Goal: Find specific page/section: Find specific page/section

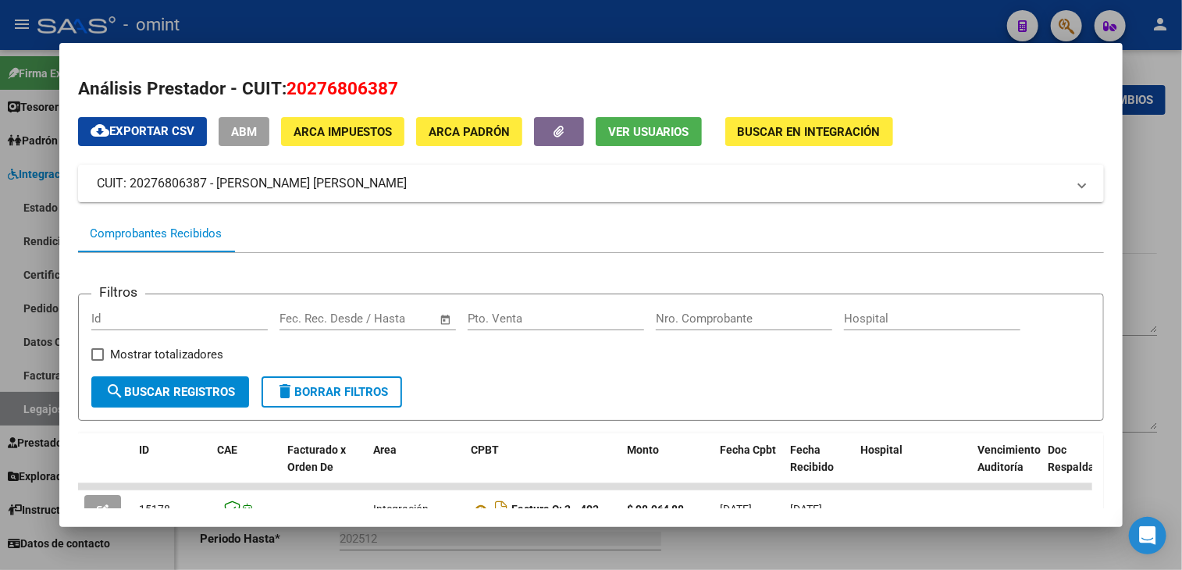
scroll to position [234, 0]
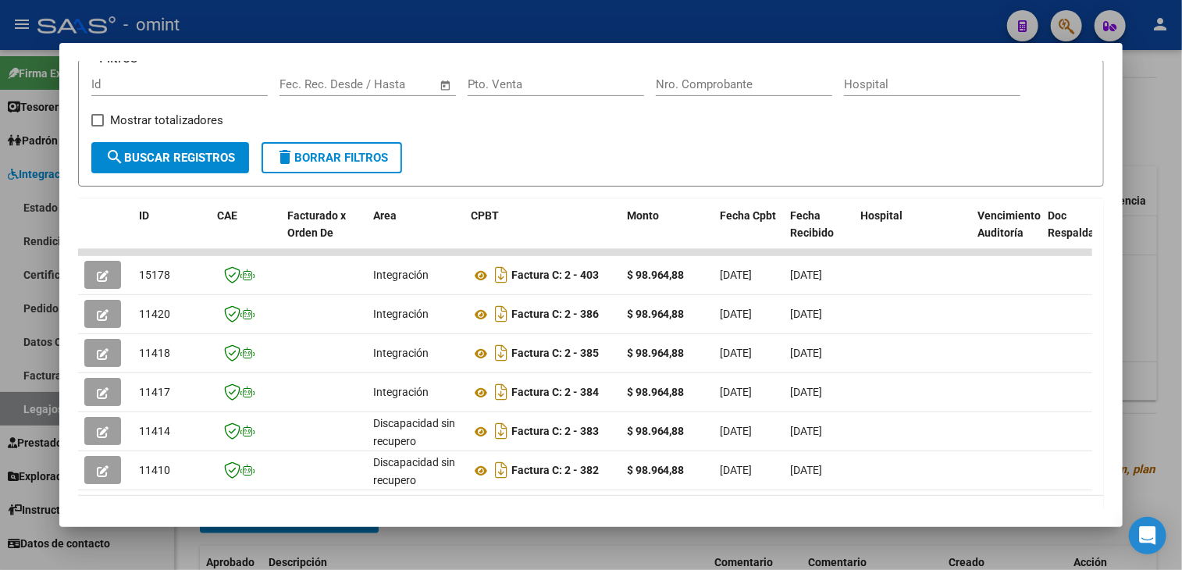
click at [590, 554] on div at bounding box center [591, 285] width 1182 height 570
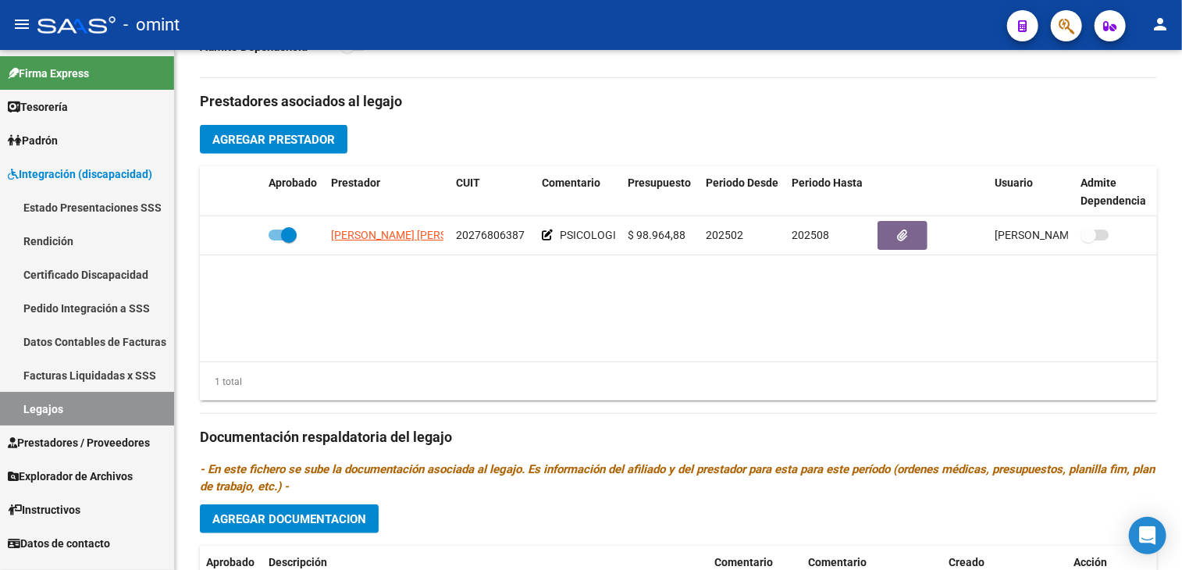
click at [45, 405] on link "Legajos" at bounding box center [87, 409] width 174 height 34
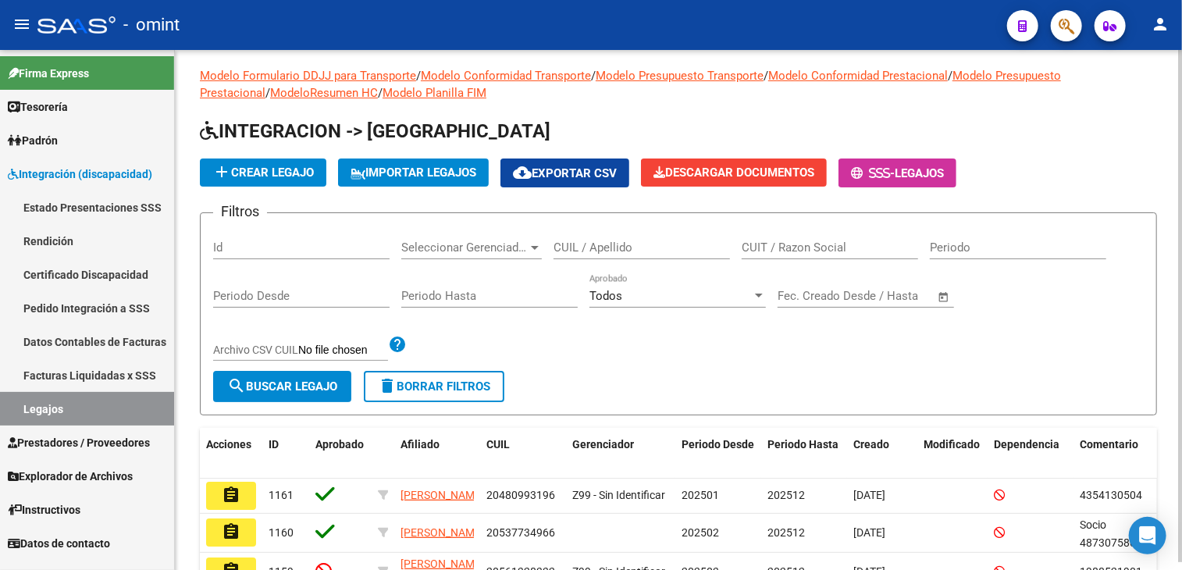
scroll to position [412, 0]
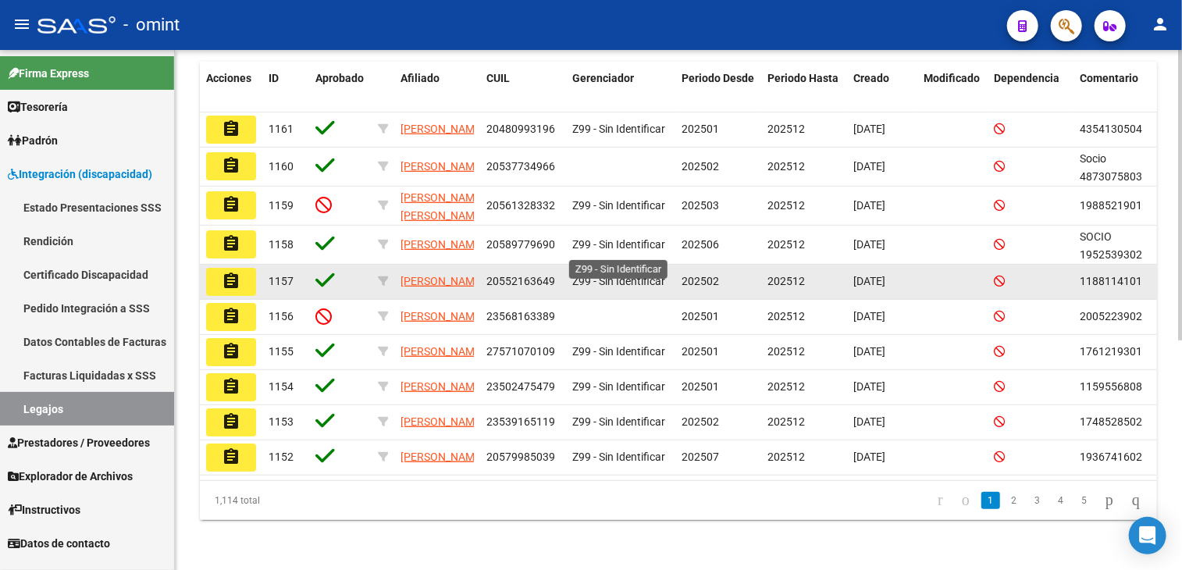
click at [615, 275] on span "Z99 - Sin Identificar" at bounding box center [618, 281] width 93 height 12
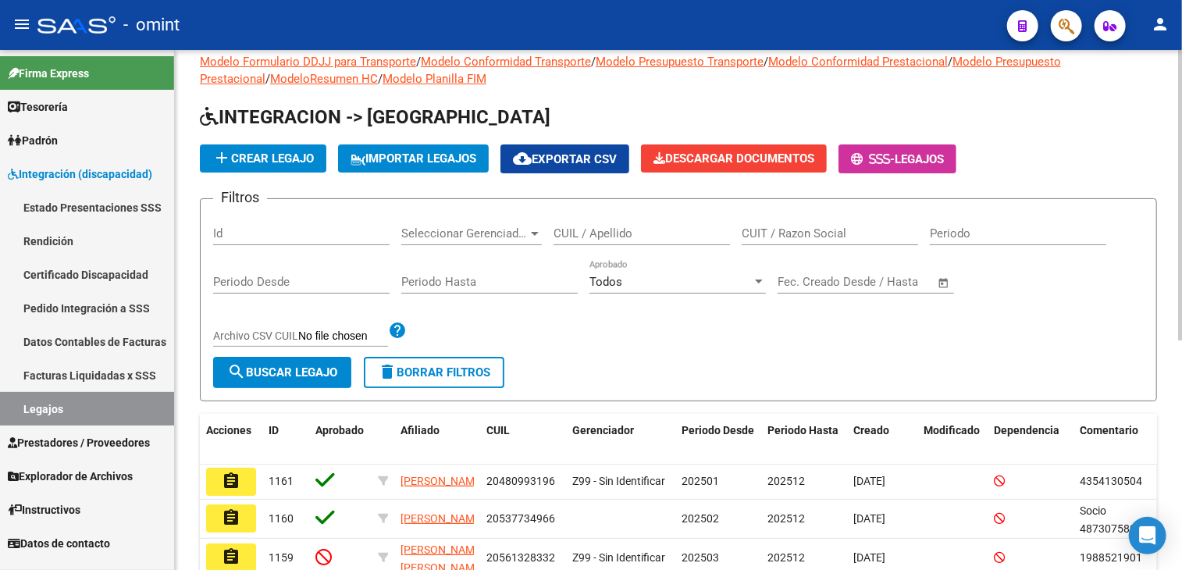
scroll to position [0, 0]
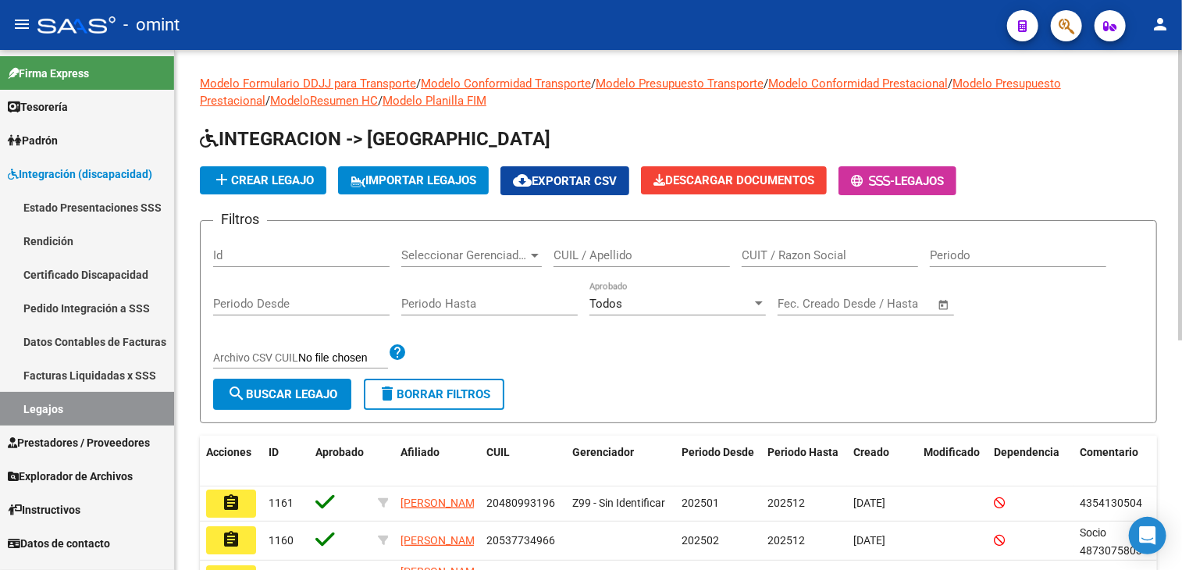
click at [633, 258] on input "CUIL / Apellido" at bounding box center [642, 255] width 176 height 14
paste input "Covelo"
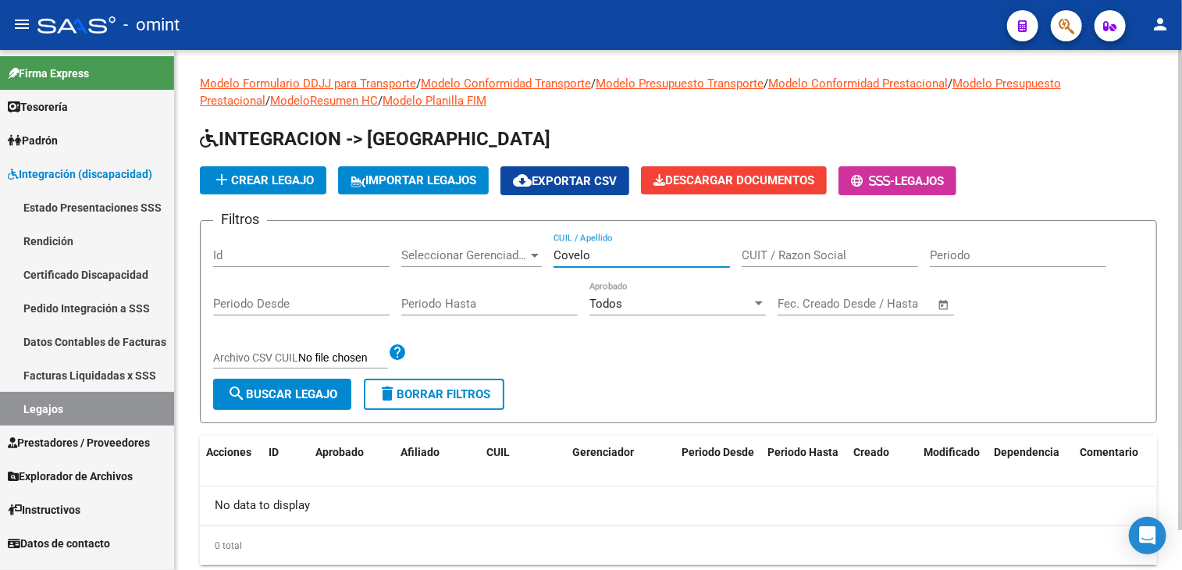
drag, startPoint x: 602, startPoint y: 258, endPoint x: 533, endPoint y: 262, distance: 69.6
click at [533, 262] on div "Filtros Id Seleccionar Gerenciador Seleccionar Gerenciador Covelo CUIL / Apelli…" at bounding box center [678, 305] width 931 height 145
paste input "[PERSON_NAME]"
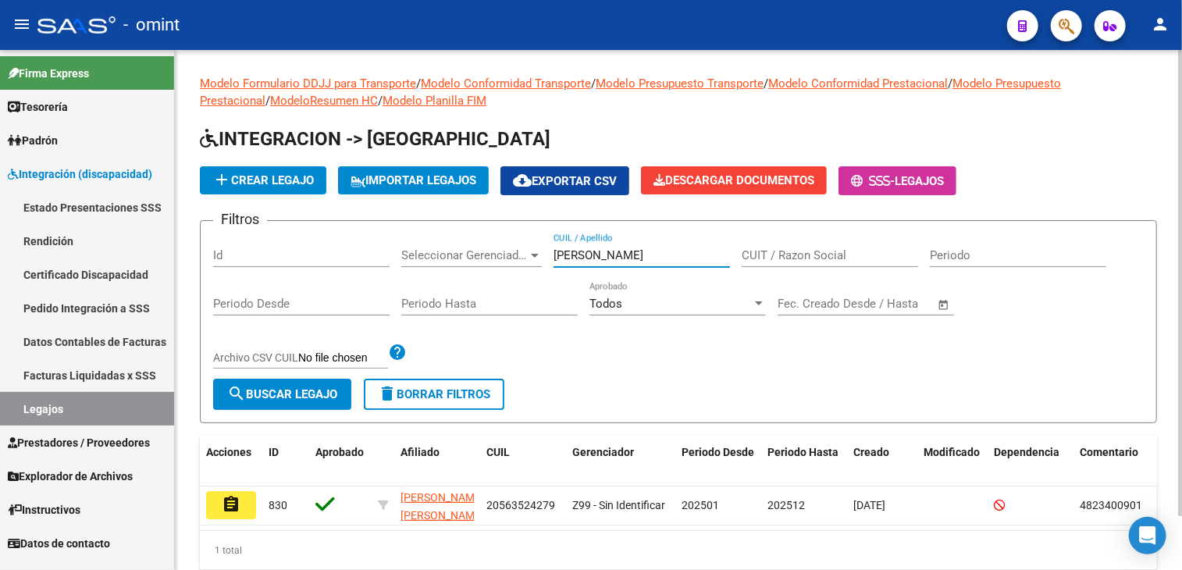
scroll to position [60, 0]
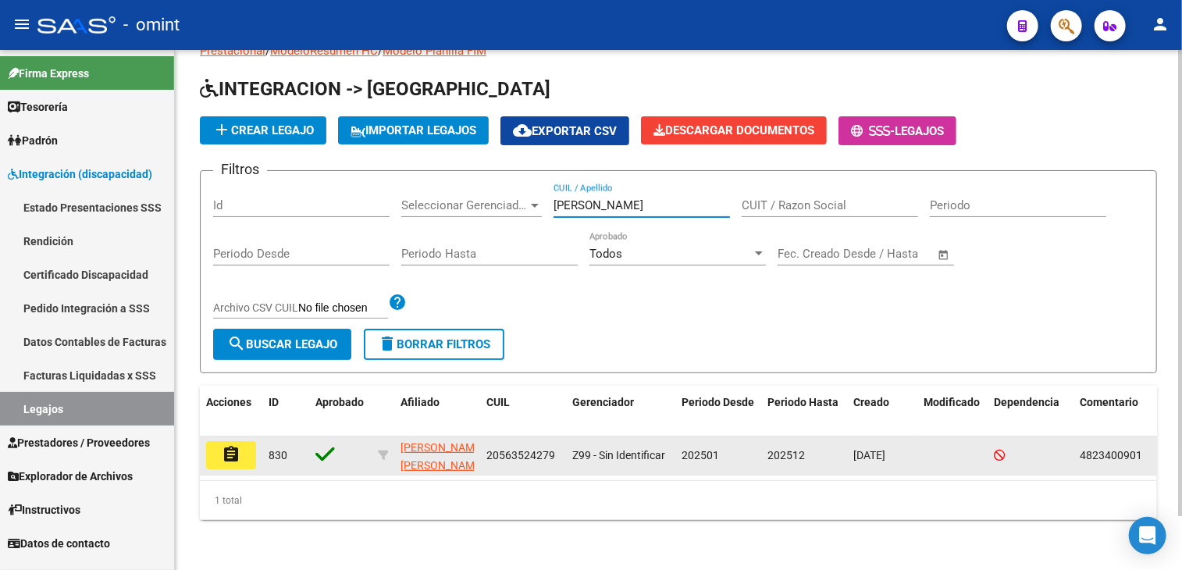
type input "[PERSON_NAME]"
click at [237, 446] on mat-icon "assignment" at bounding box center [231, 454] width 19 height 19
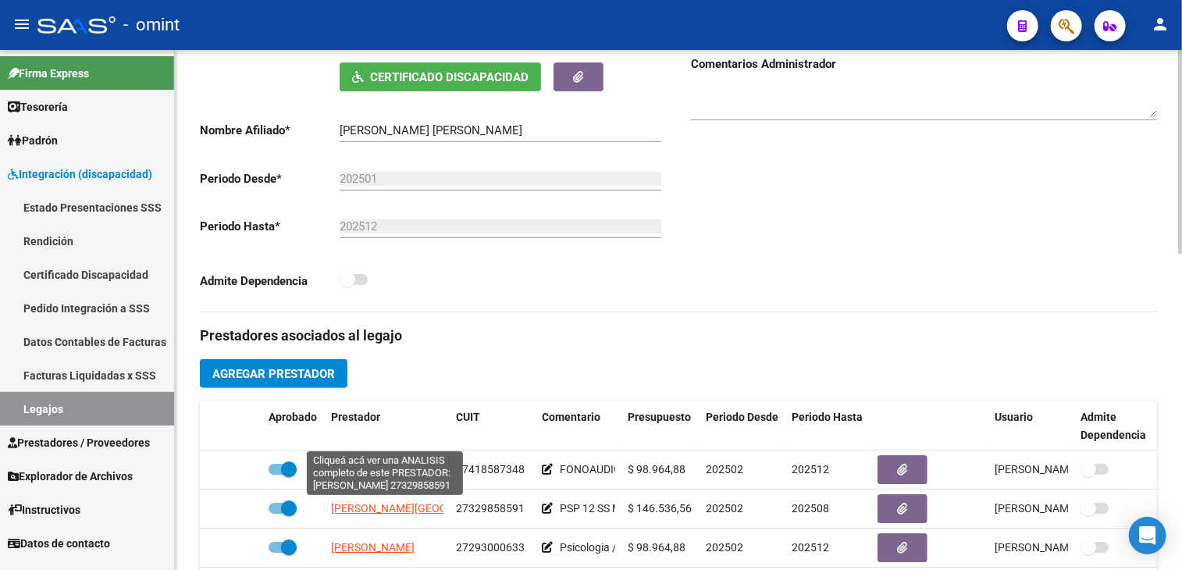
scroll to position [390, 0]
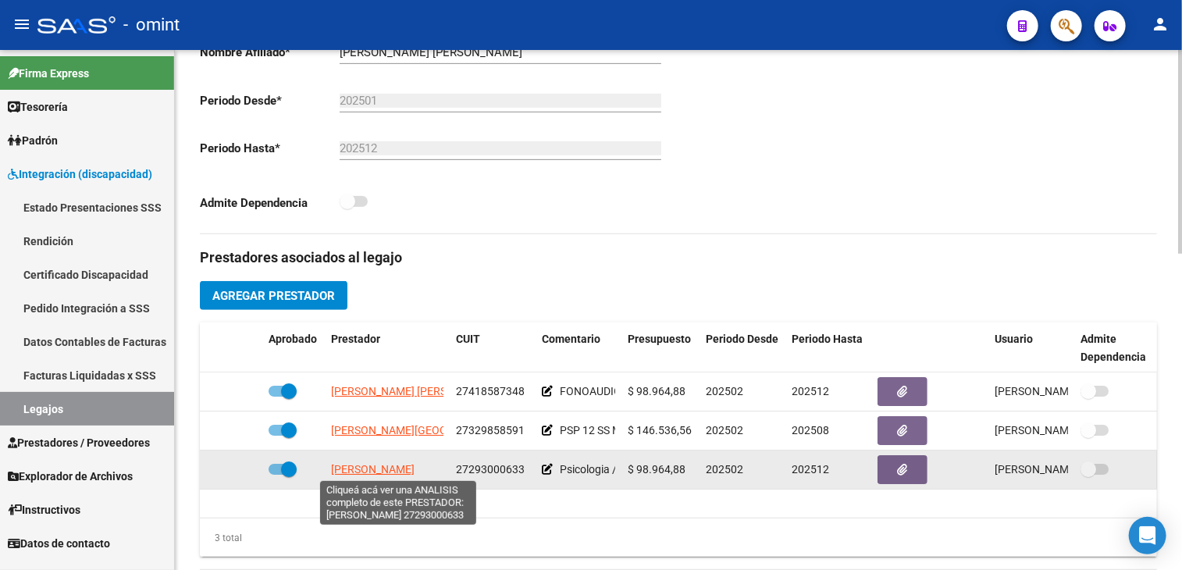
click at [415, 471] on span "[PERSON_NAME]" at bounding box center [373, 469] width 84 height 12
type textarea "27293000633"
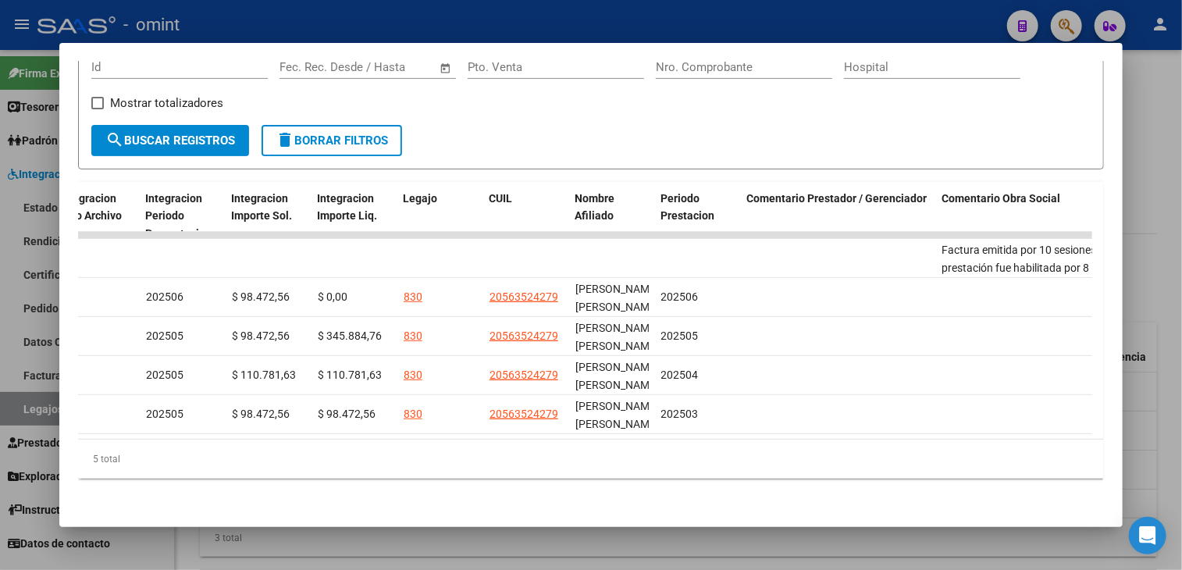
scroll to position [0, 2164]
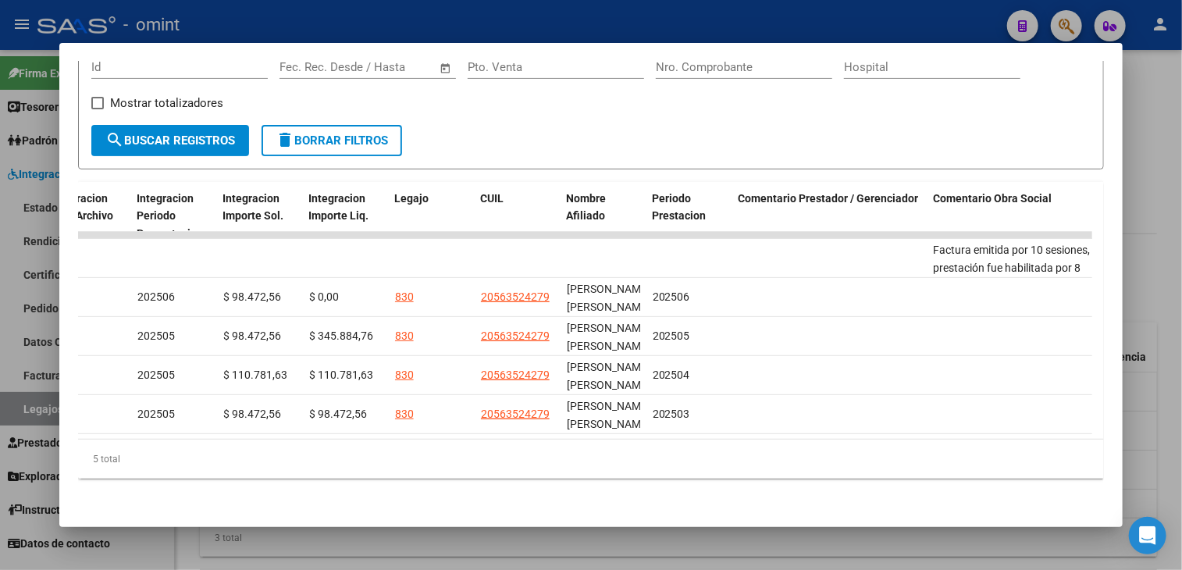
click at [688, 551] on div at bounding box center [591, 285] width 1182 height 570
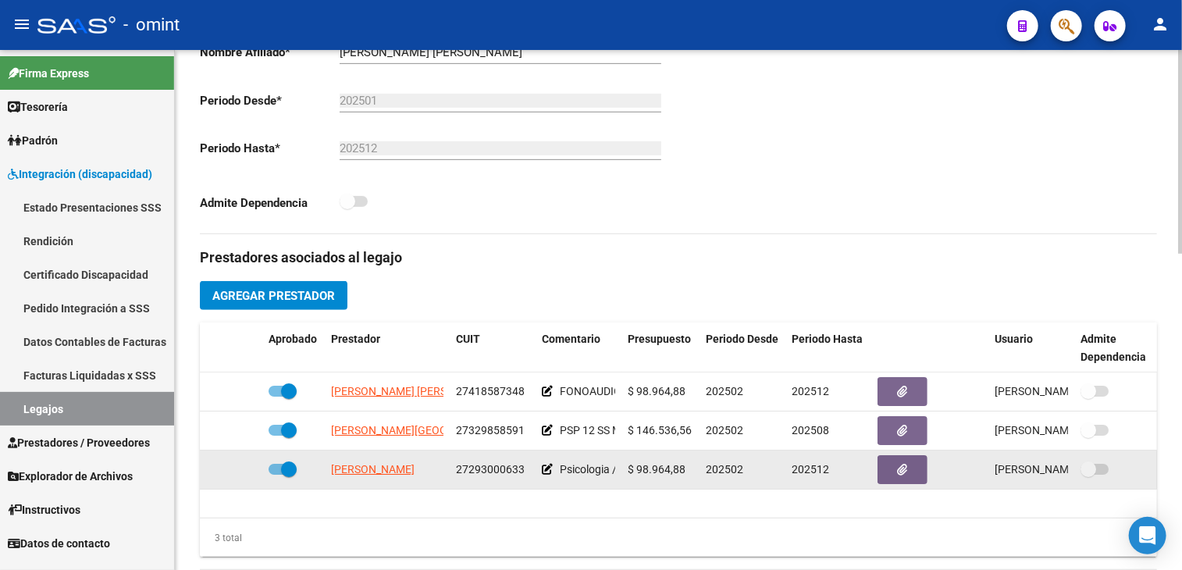
click at [477, 470] on span "27293000633" at bounding box center [490, 469] width 69 height 12
copy span "27293000633"
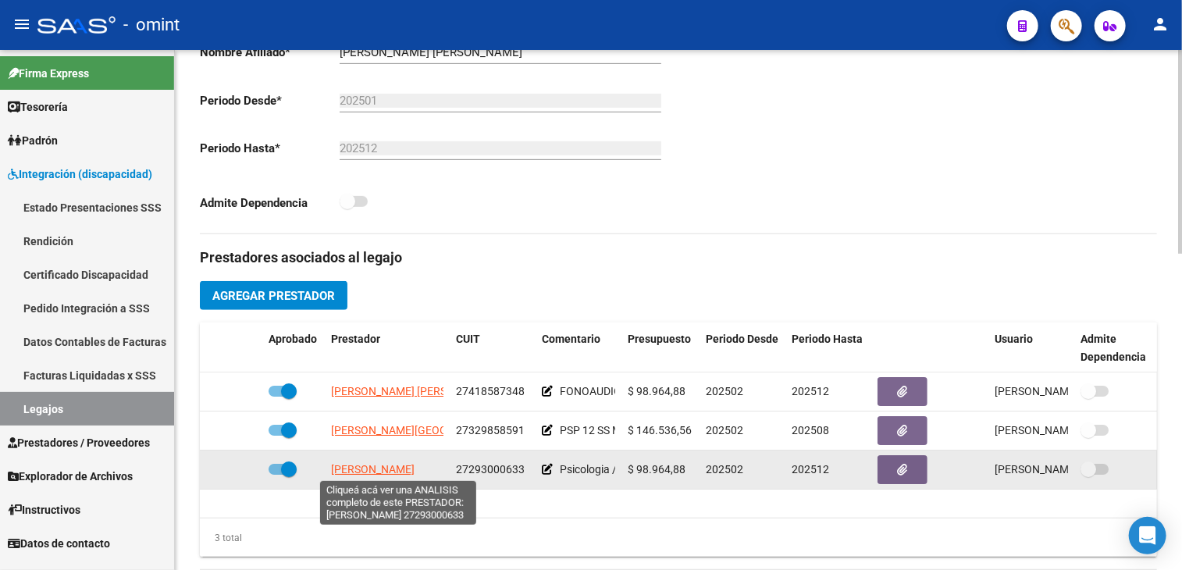
scroll to position [0, 22]
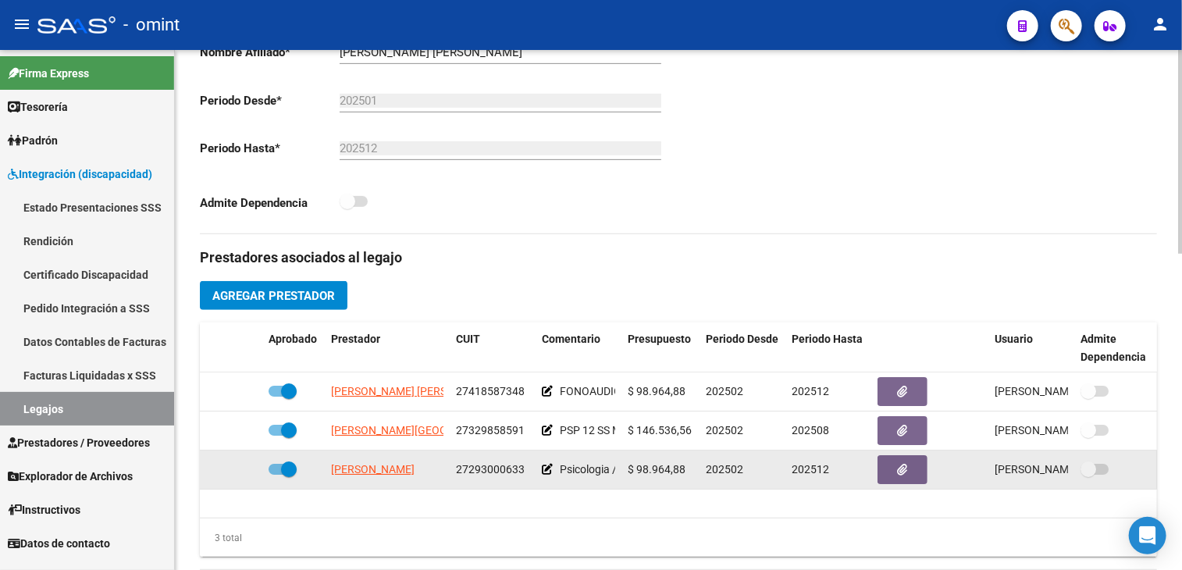
drag, startPoint x: 332, startPoint y: 453, endPoint x: 445, endPoint y: 468, distance: 114.2
click at [445, 468] on datatable-body-cell "[PERSON_NAME]" at bounding box center [387, 470] width 125 height 38
copy span "[PERSON_NAME]"
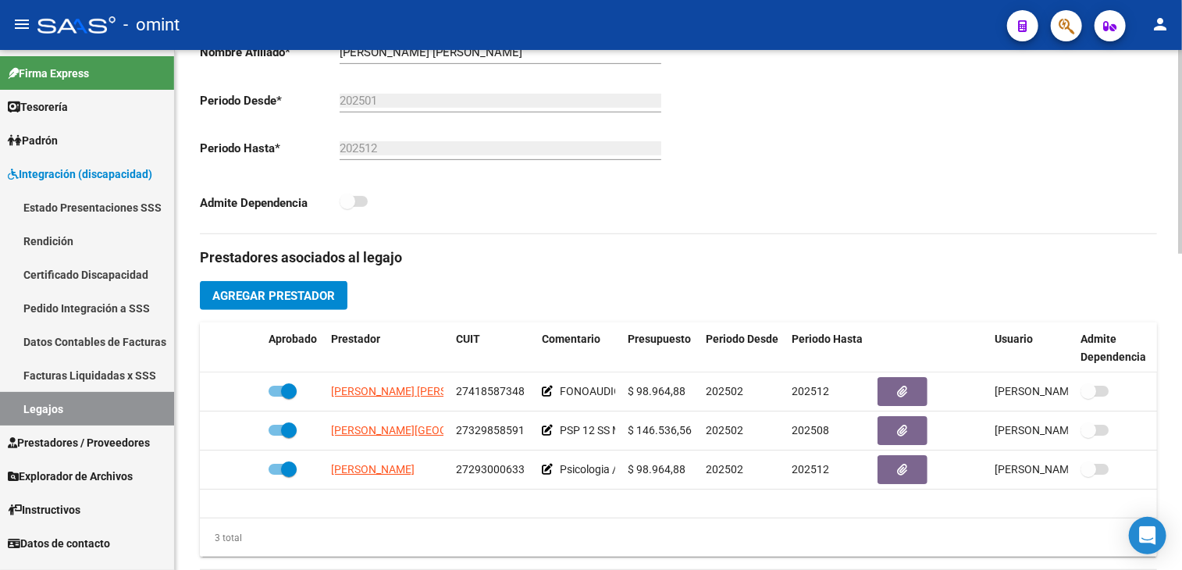
scroll to position [156, 0]
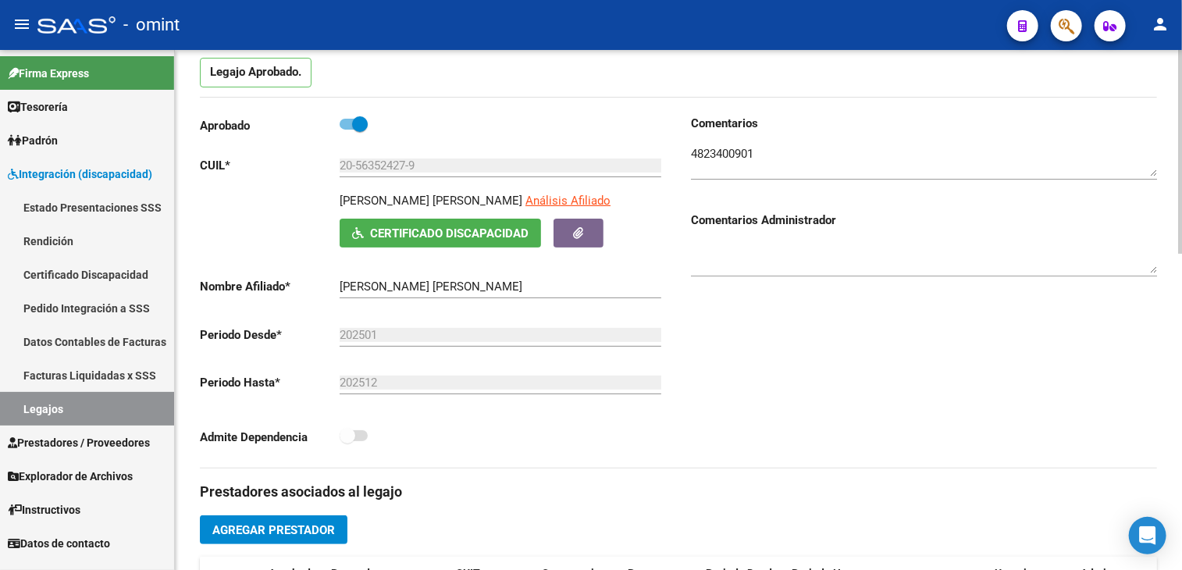
drag, startPoint x: 342, startPoint y: 201, endPoint x: 536, endPoint y: 199, distance: 193.7
click at [522, 199] on p "[PERSON_NAME] [PERSON_NAME]" at bounding box center [431, 200] width 183 height 17
copy p "[PERSON_NAME] [PERSON_NAME]"
click at [743, 146] on textarea at bounding box center [924, 160] width 466 height 31
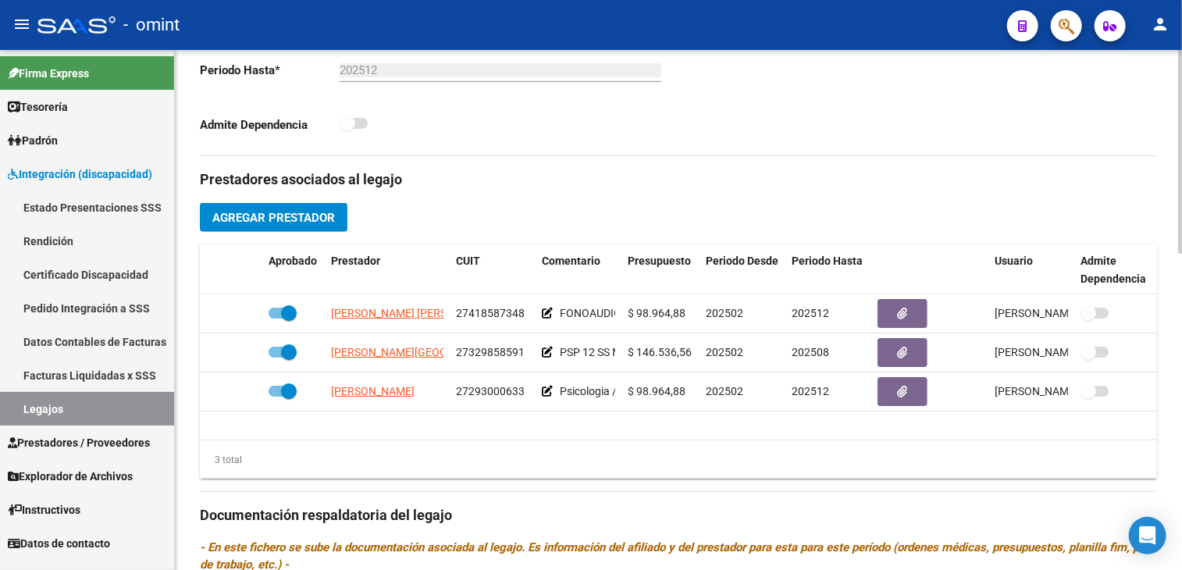
scroll to position [703, 0]
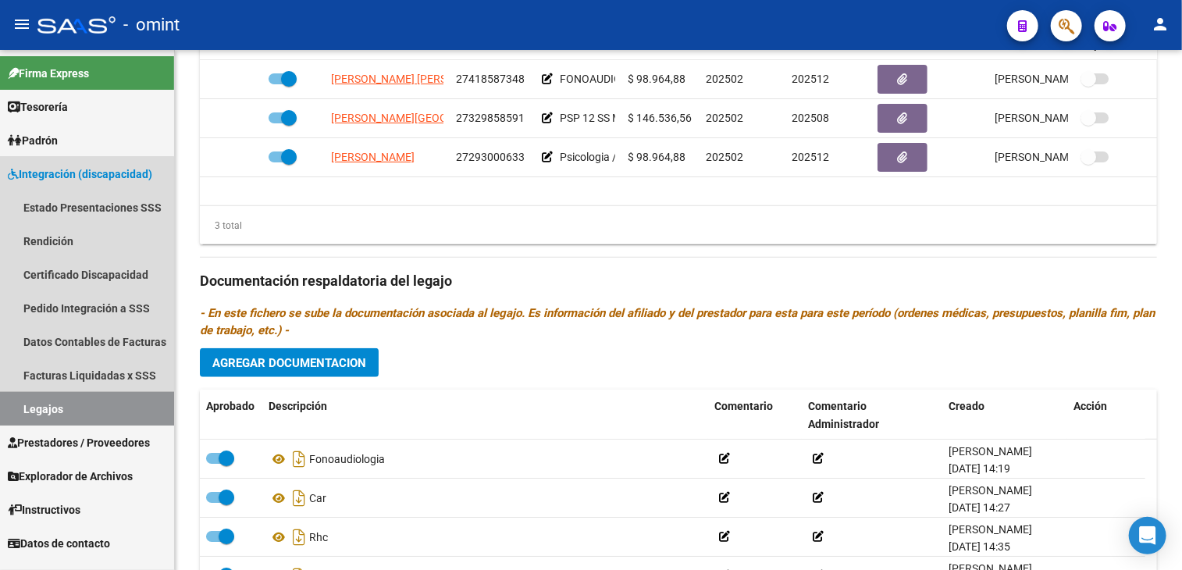
click at [36, 408] on link "Legajos" at bounding box center [87, 409] width 174 height 34
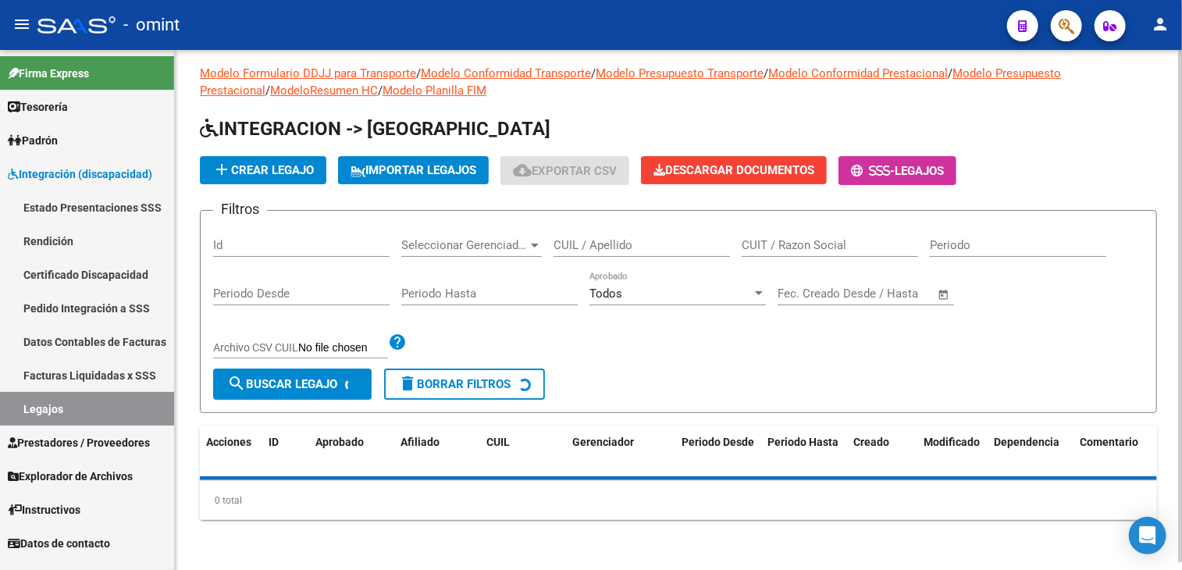
scroll to position [8, 0]
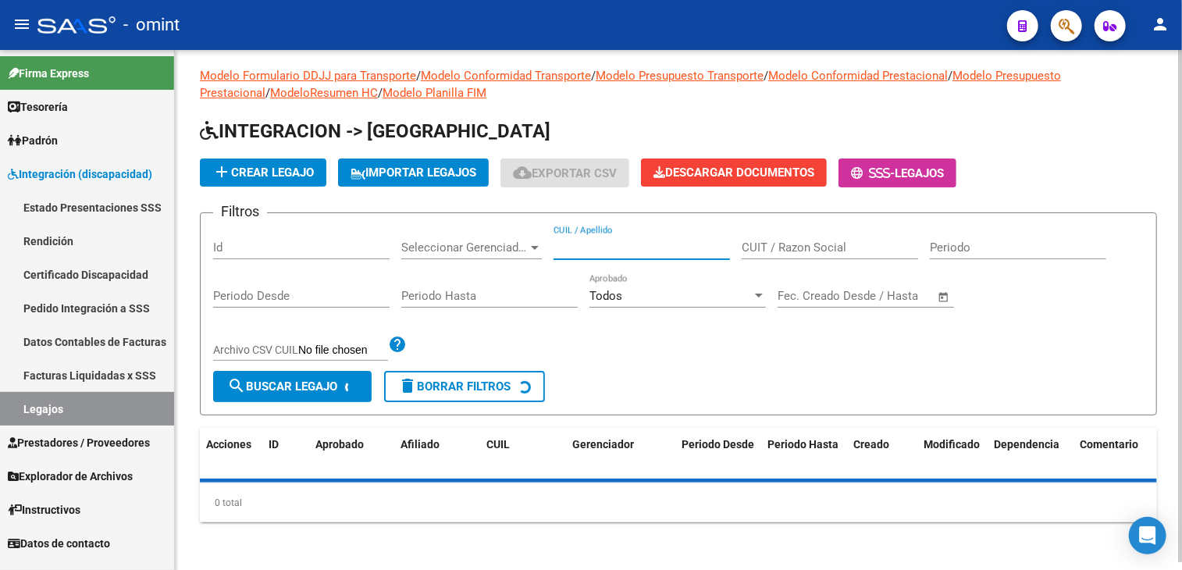
click at [598, 246] on input "CUIL / Apellido" at bounding box center [642, 247] width 176 height 14
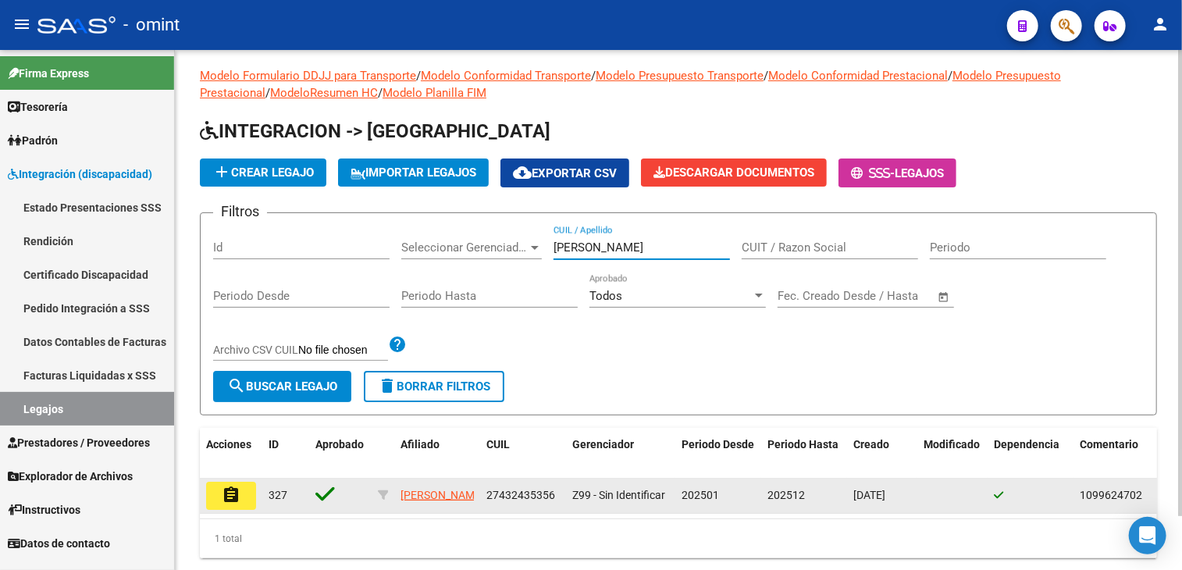
type input "[PERSON_NAME]"
click at [237, 502] on mat-icon "assignment" at bounding box center [231, 495] width 19 height 19
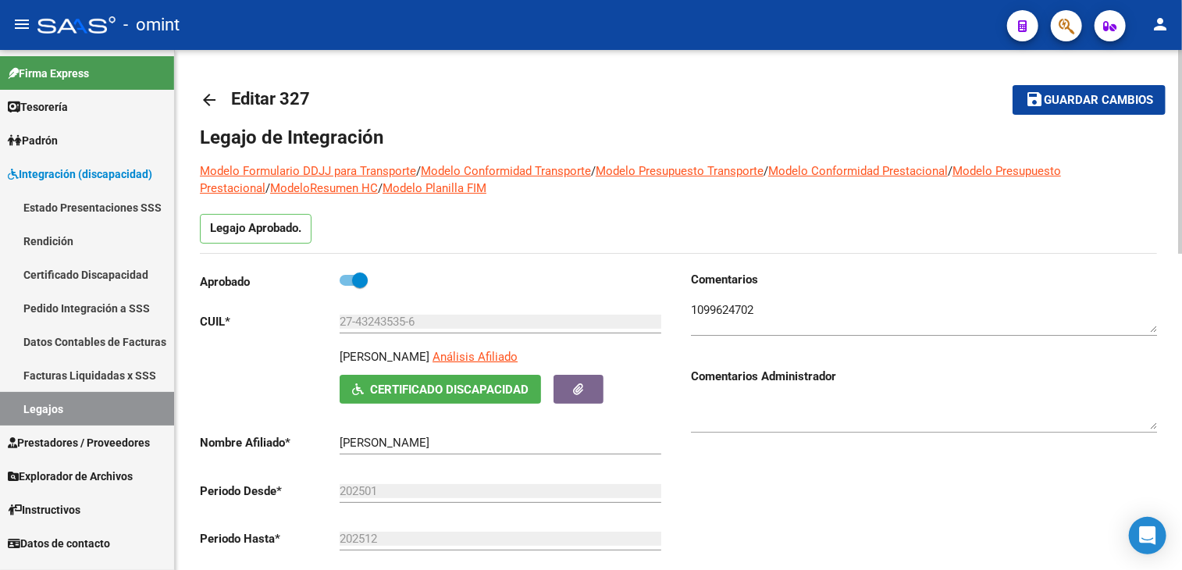
click at [740, 312] on textarea at bounding box center [924, 316] width 466 height 31
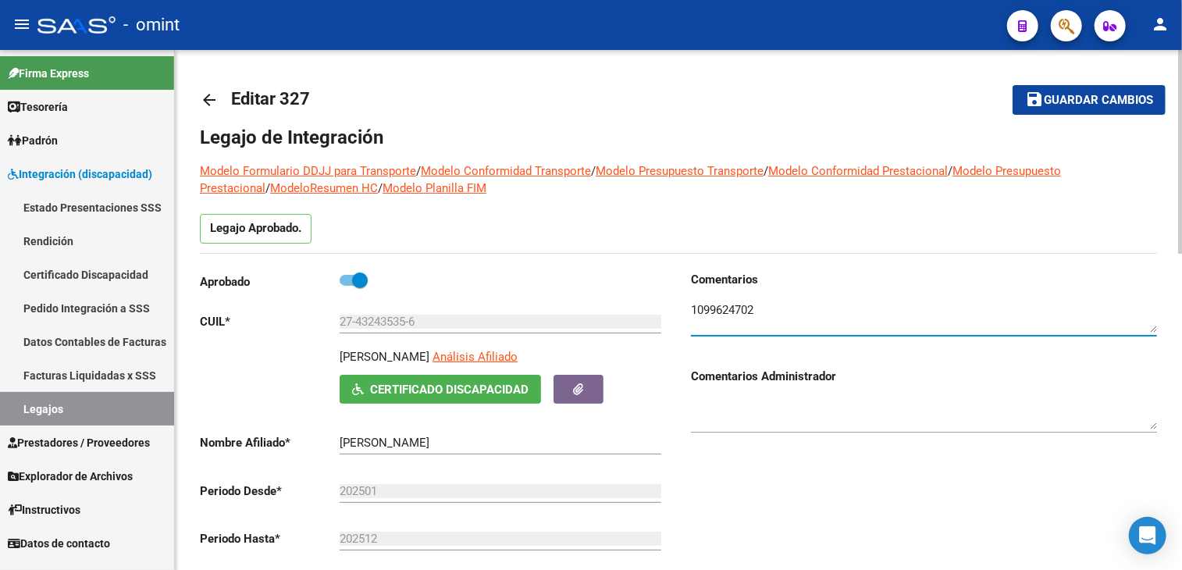
click at [740, 312] on textarea at bounding box center [924, 316] width 466 height 31
